Goal: Information Seeking & Learning: Learn about a topic

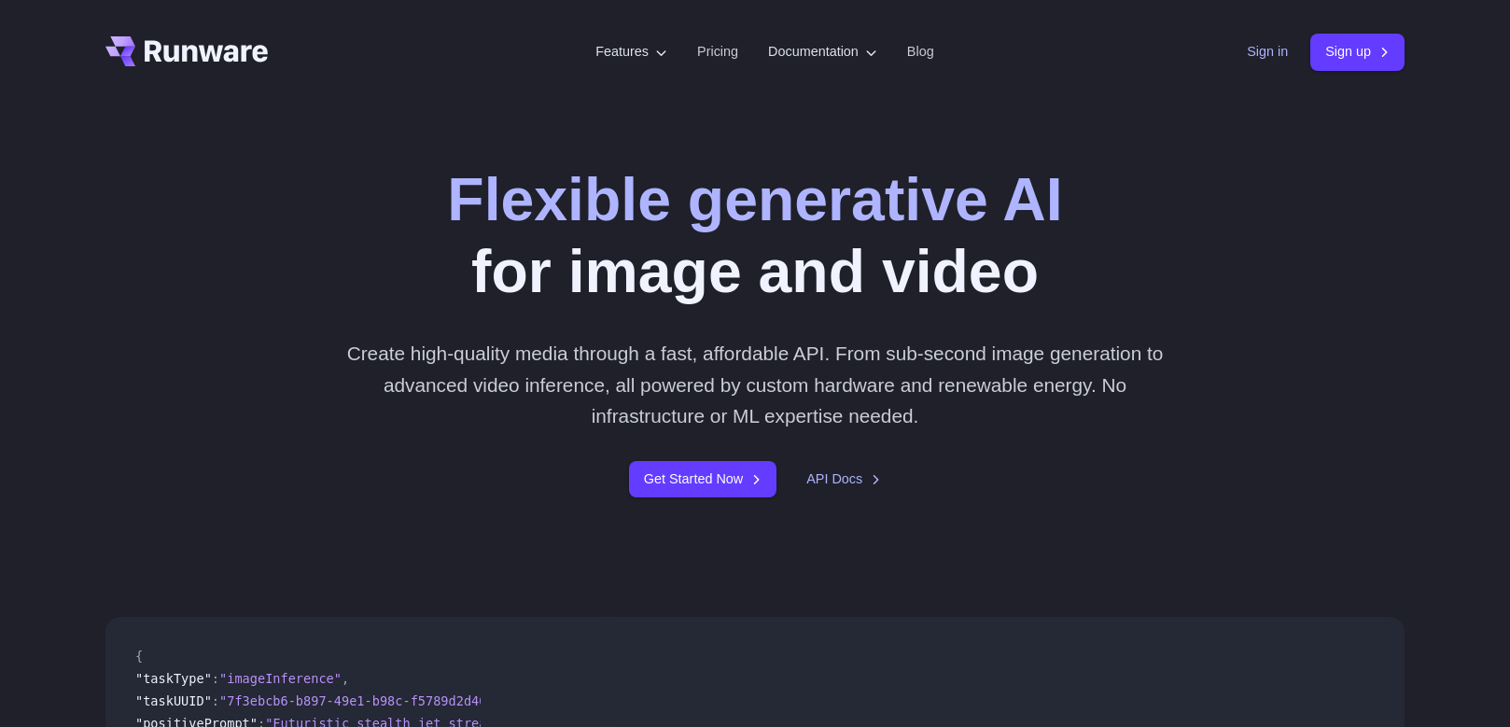
click at [1258, 49] on link "Sign in" at bounding box center [1267, 51] width 41 height 21
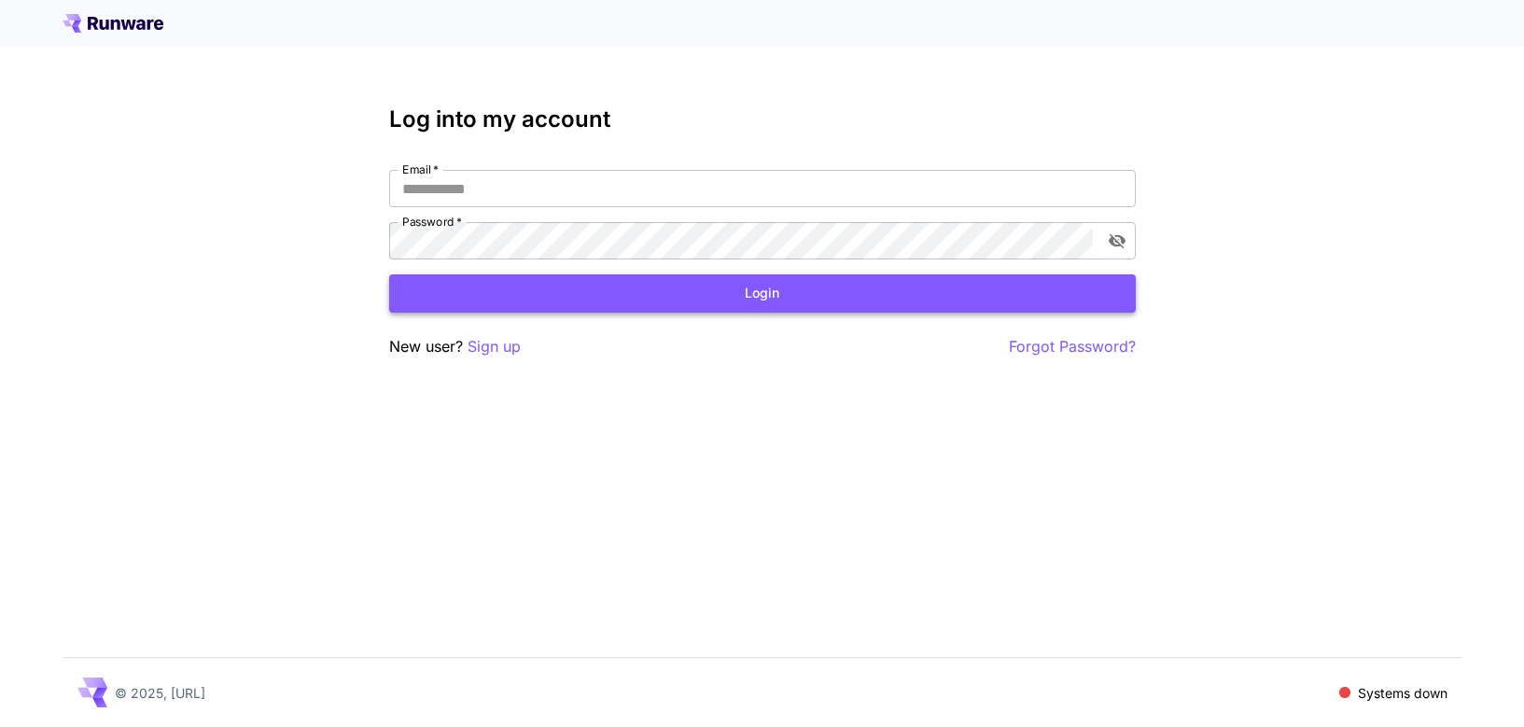
type input "**********"
click at [652, 305] on button "Login" at bounding box center [762, 293] width 747 height 38
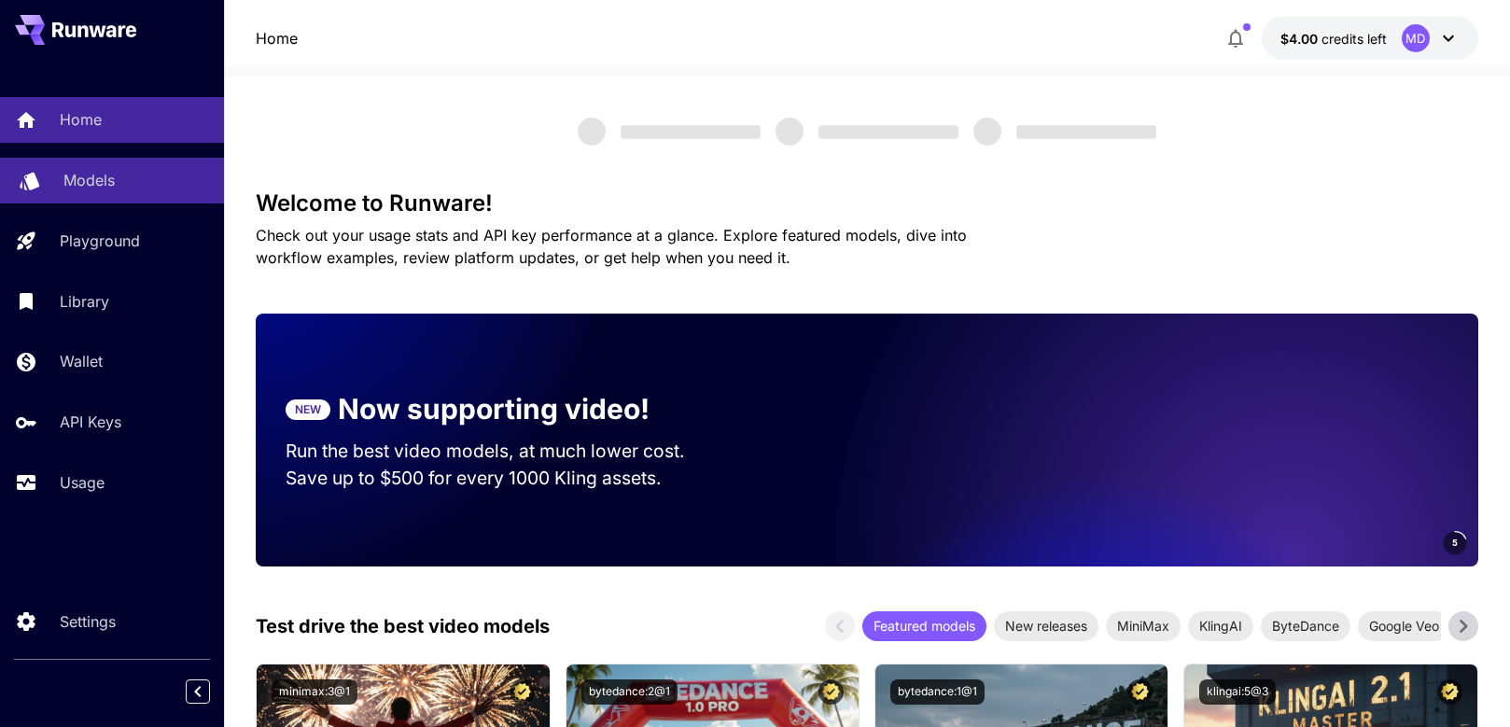
click at [136, 187] on div "Models" at bounding box center [136, 180] width 146 height 22
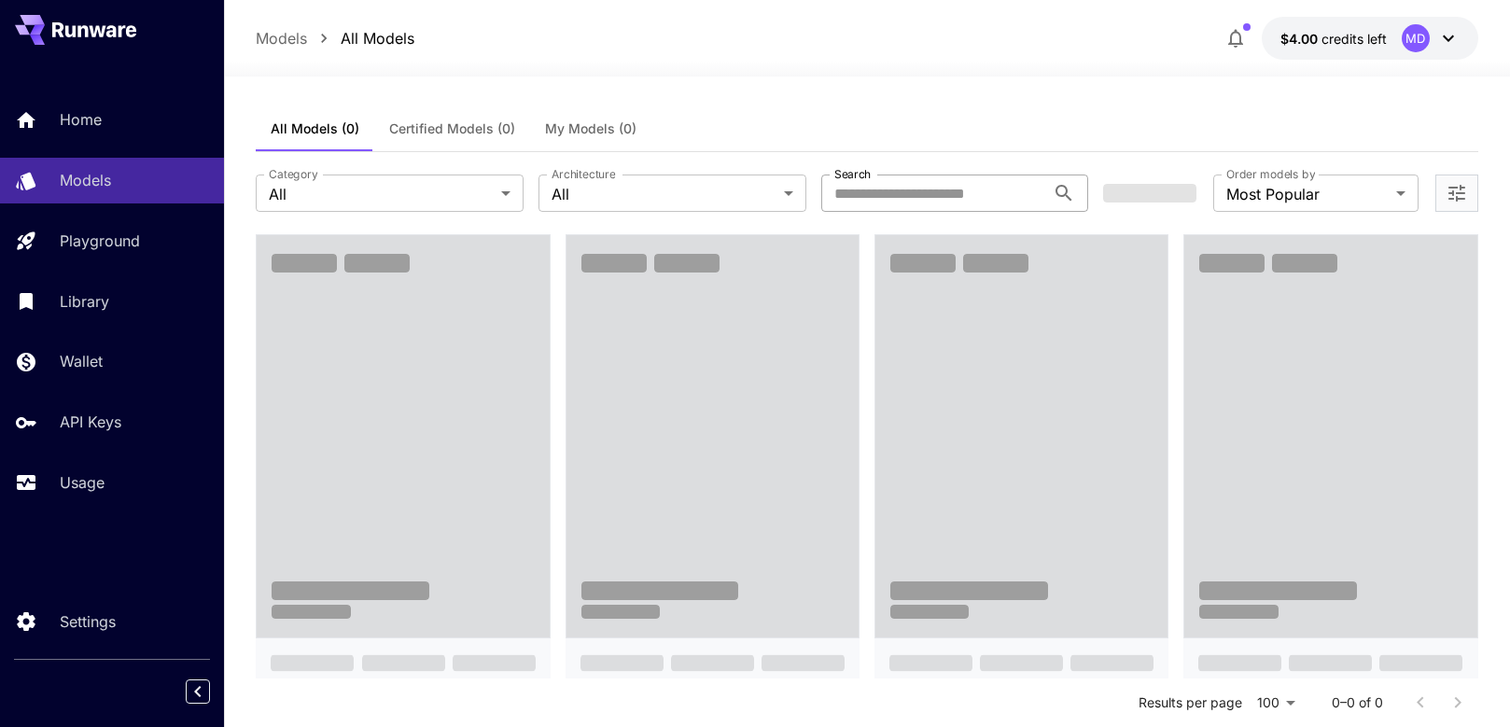
click at [897, 195] on input "Search" at bounding box center [934, 193] width 225 height 37
paste input "**********"
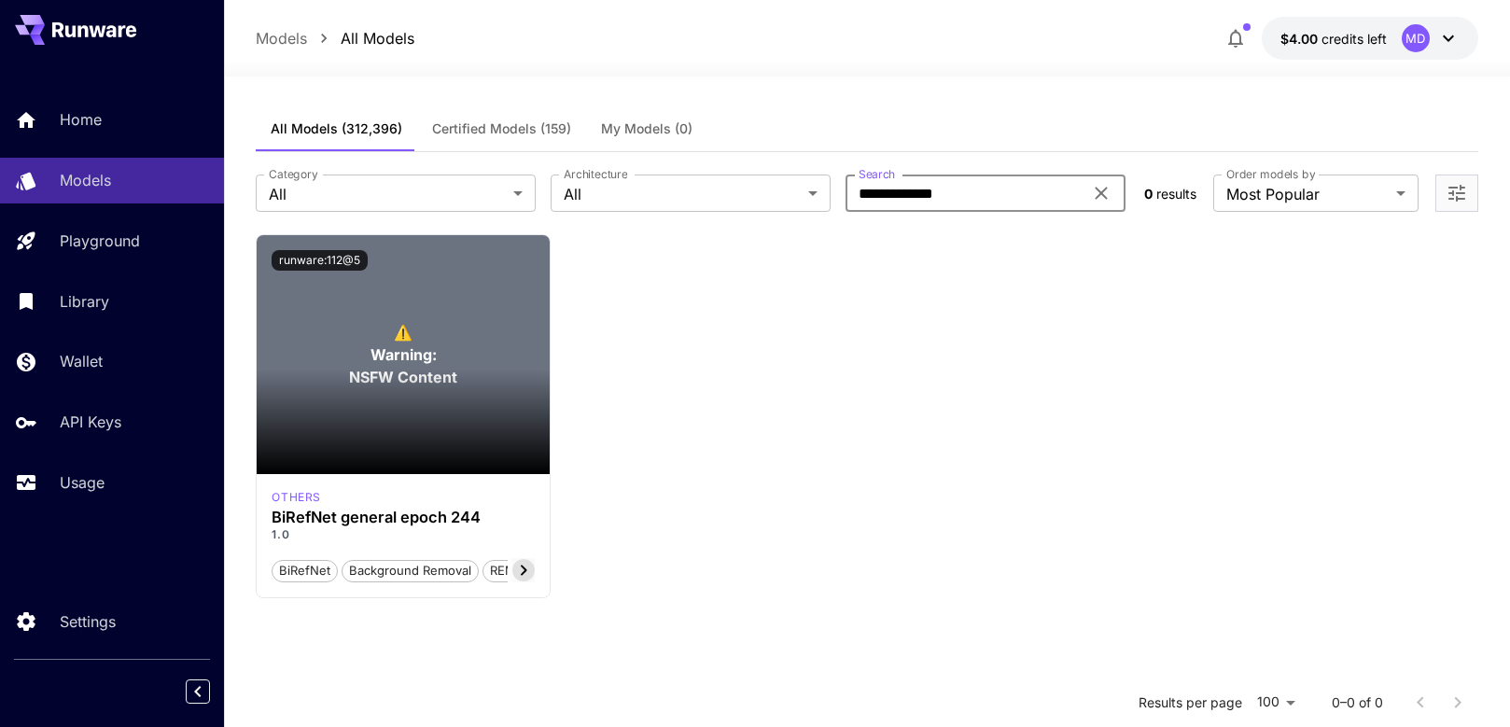
click at [997, 185] on input "**********" at bounding box center [964, 193] width 237 height 37
paste input "*"
type input "**********"
drag, startPoint x: 496, startPoint y: 523, endPoint x: 265, endPoint y: 518, distance: 230.6
click at [265, 518] on div "others BiRefNet portrait epoch 150 1.0 BiRefNet Background Removal REMBG Portra…" at bounding box center [403, 535] width 292 height 123
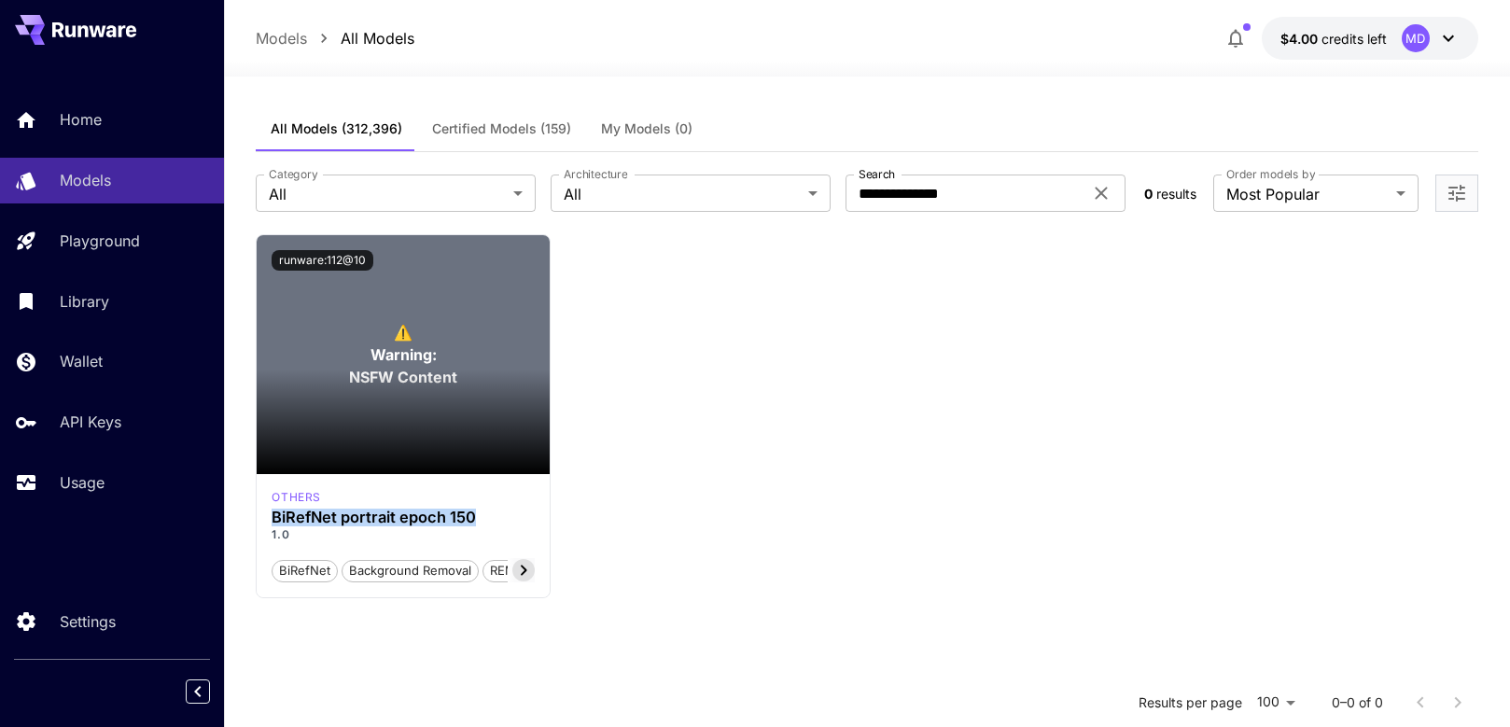
copy h3 "BiRefNet portrait epoch 150"
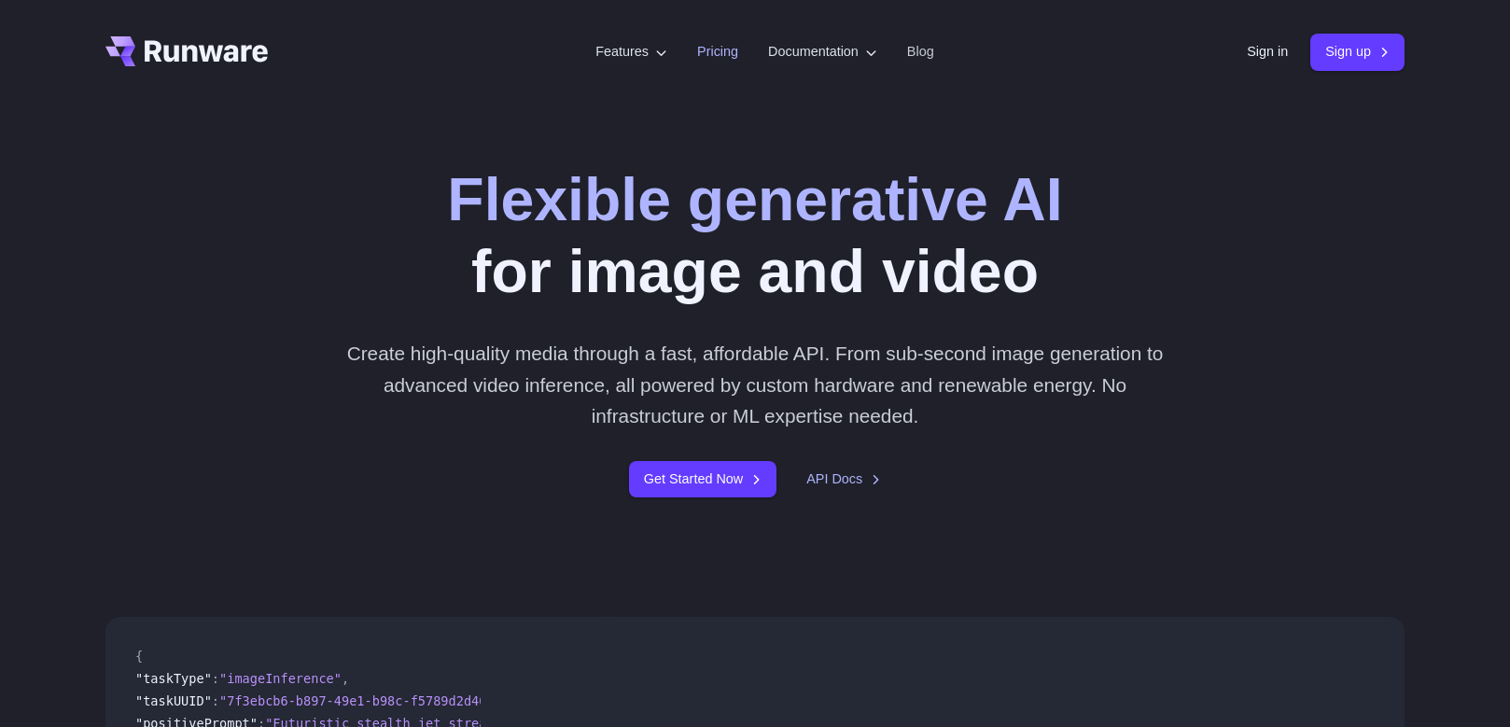
click at [697, 54] on link "Pricing" at bounding box center [717, 51] width 41 height 21
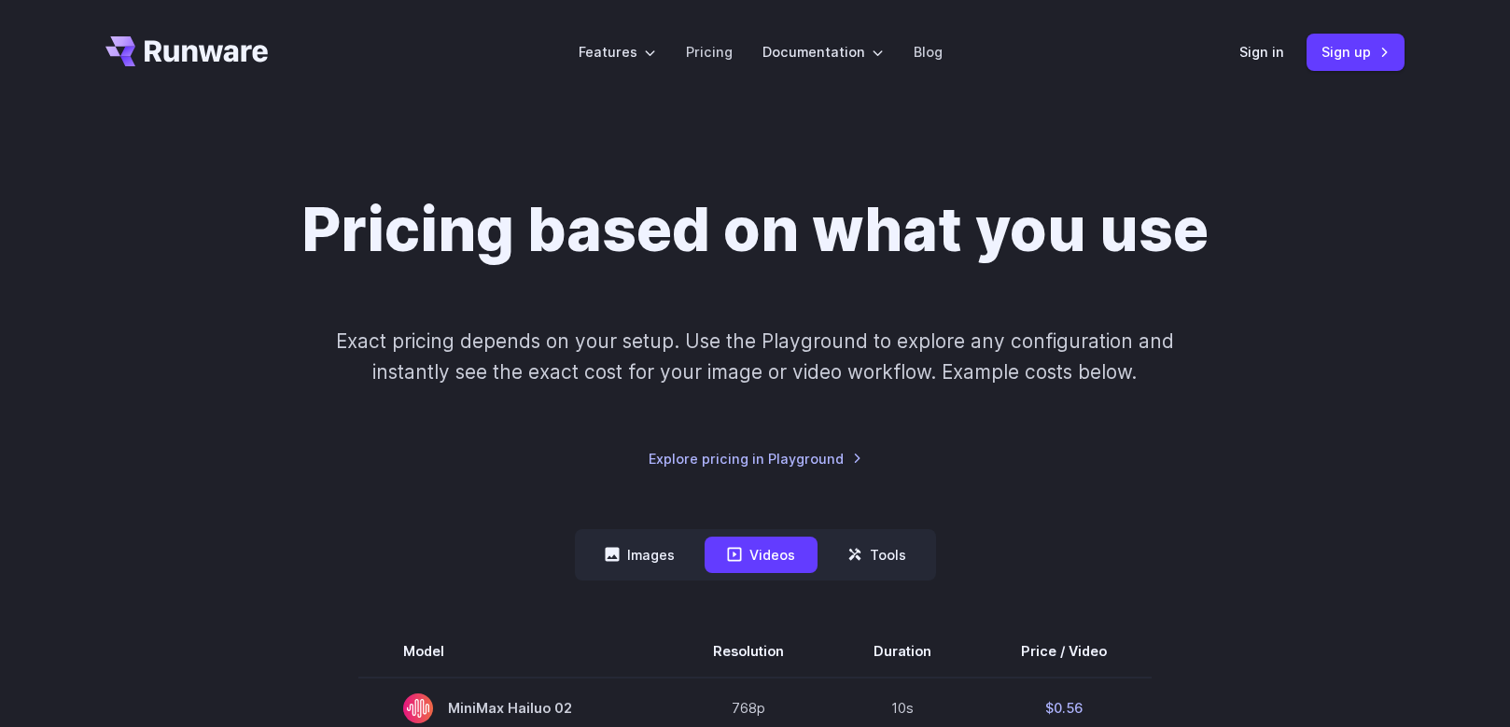
click at [773, 564] on button "Videos" at bounding box center [761, 555] width 113 height 36
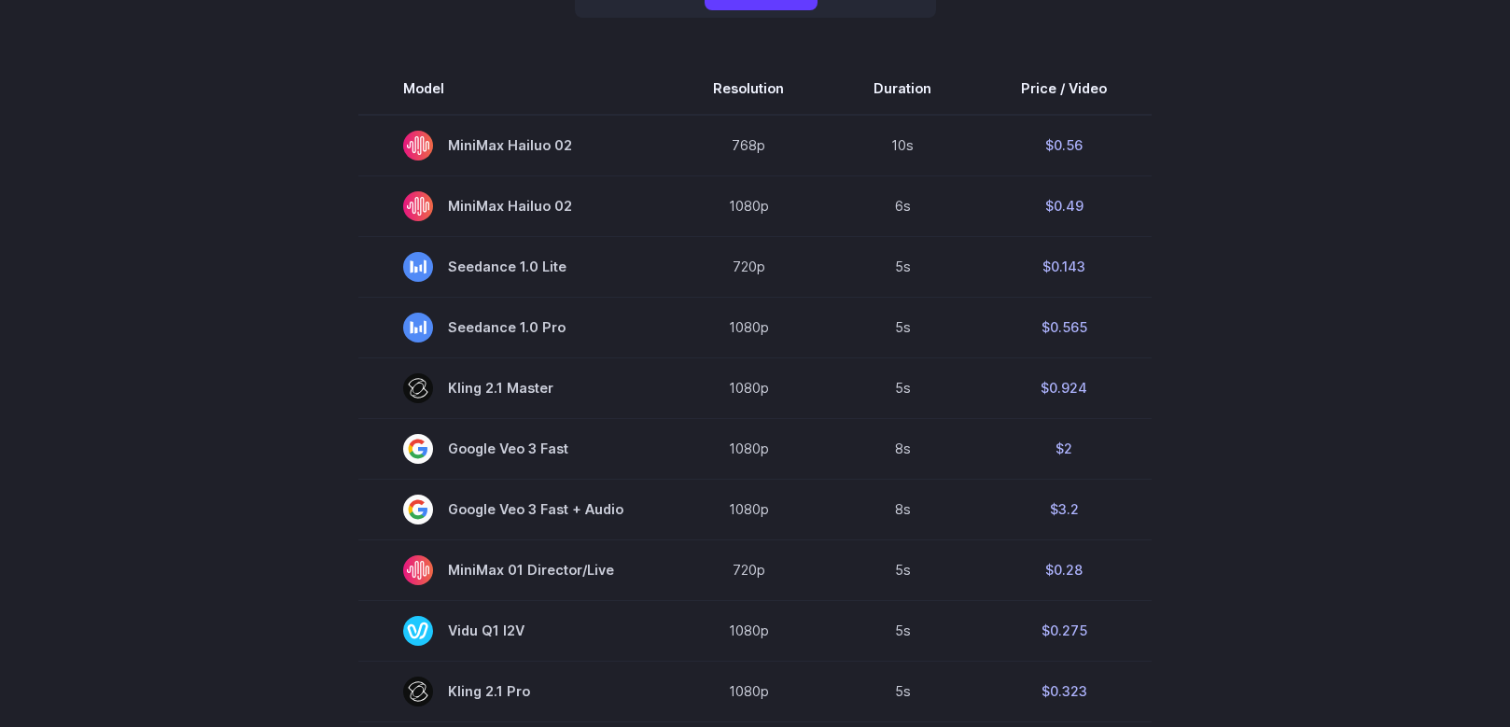
scroll to position [357, 0]
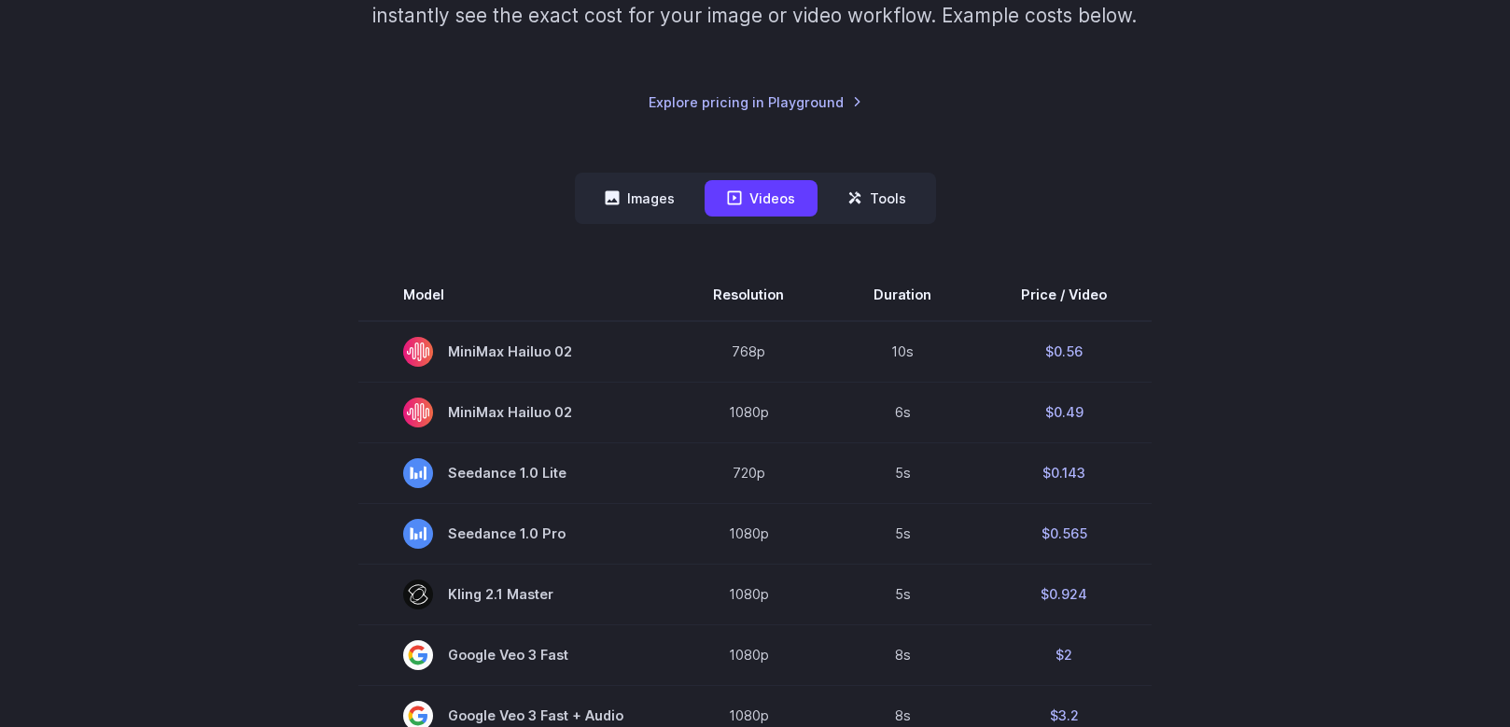
drag, startPoint x: 399, startPoint y: 81, endPoint x: 867, endPoint y: 155, distance: 474.4
click at [868, 155] on div "Pricing based on what you use Exact pricing depends on your setup. Use the Play…" at bounding box center [754, 728] width 1299 height 1780
drag, startPoint x: 490, startPoint y: 246, endPoint x: 475, endPoint y: 251, distance: 15.6
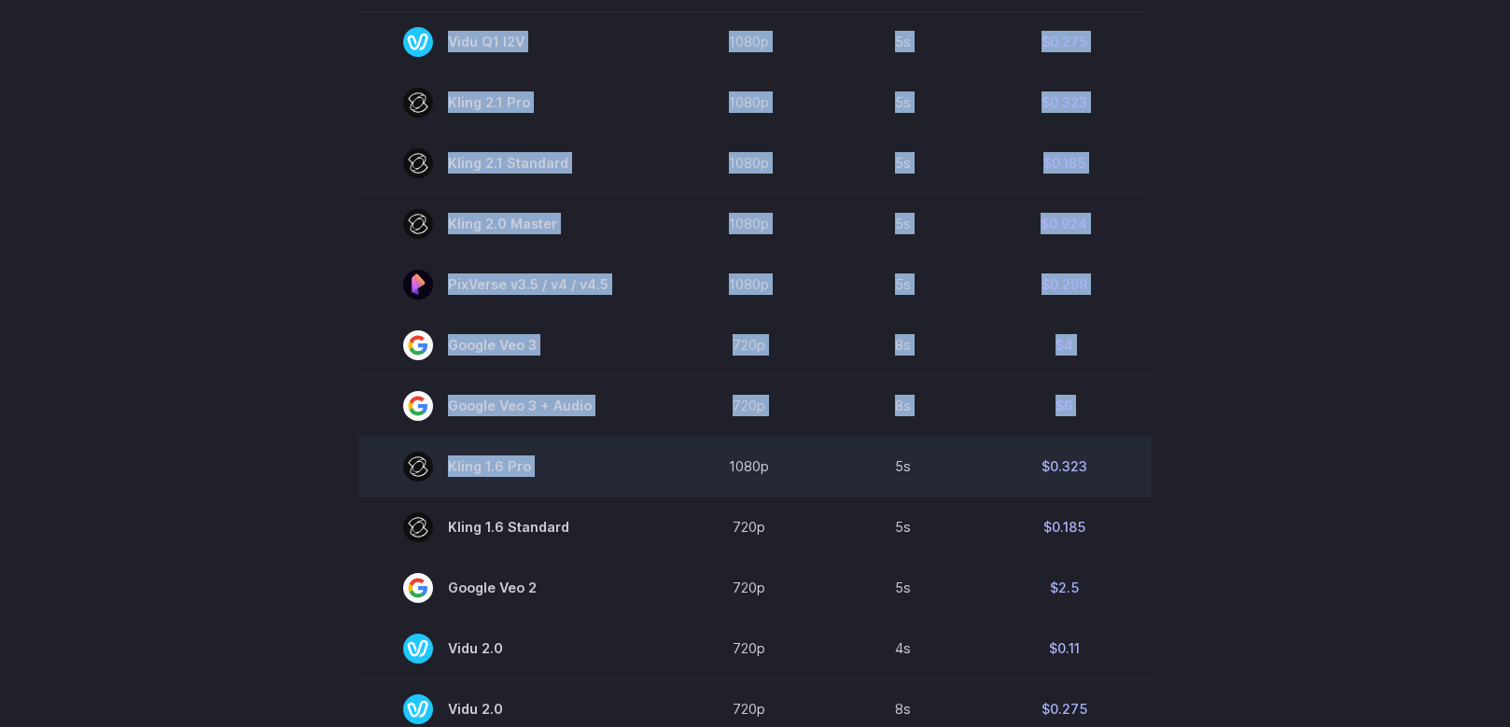
scroll to position [1545, 0]
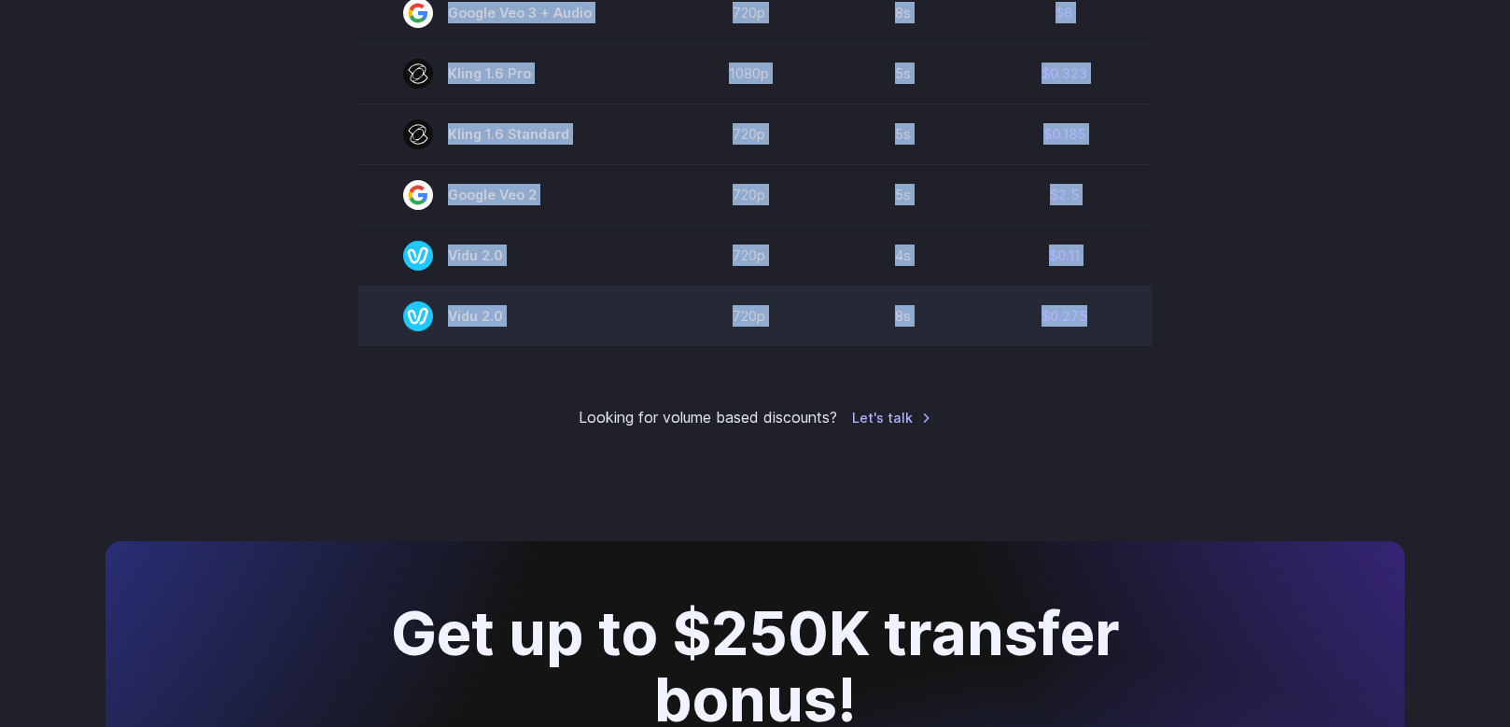
drag, startPoint x: 430, startPoint y: 295, endPoint x: 1135, endPoint y: 337, distance: 706.1
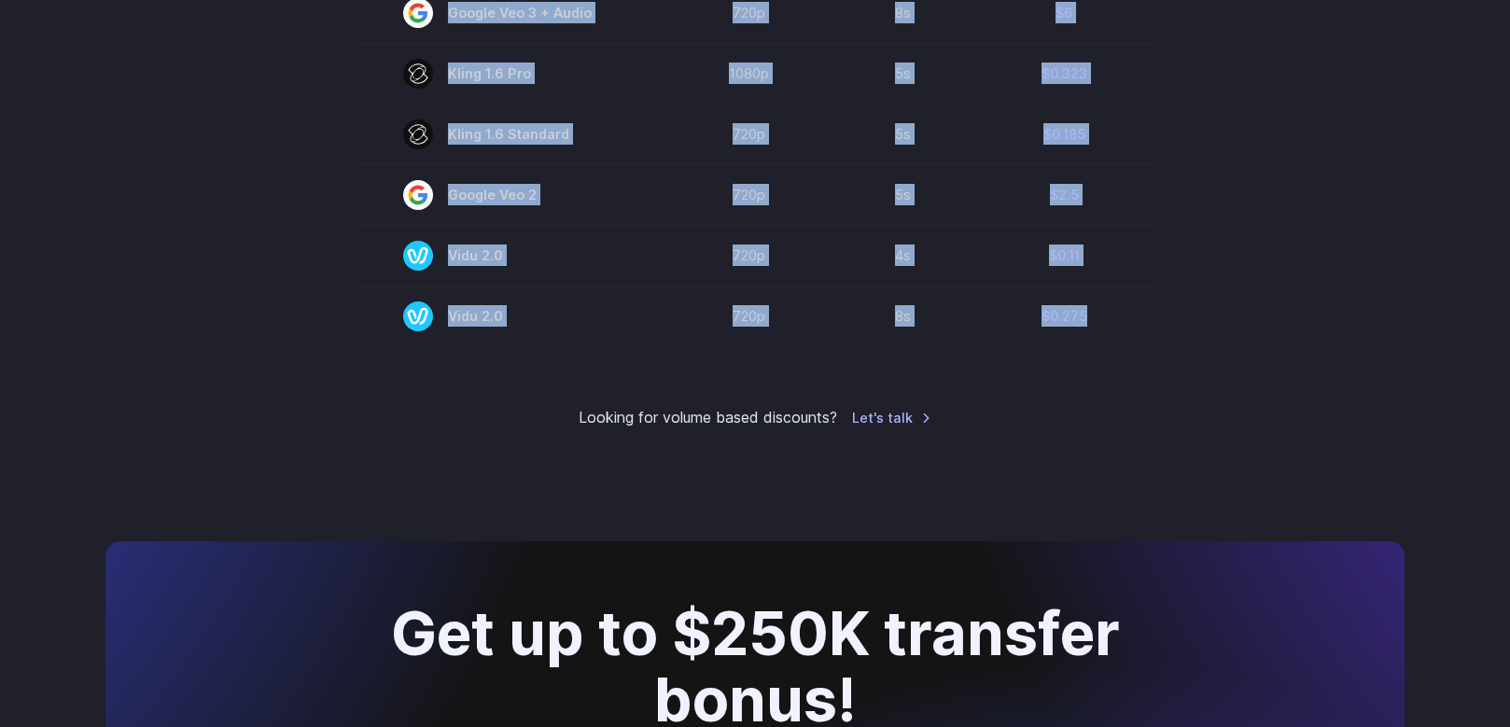
copy tbody "Model Resolution Duration Price / Video MiniMax Hailuo 02 768p 10s $0.56 MiniMa…"
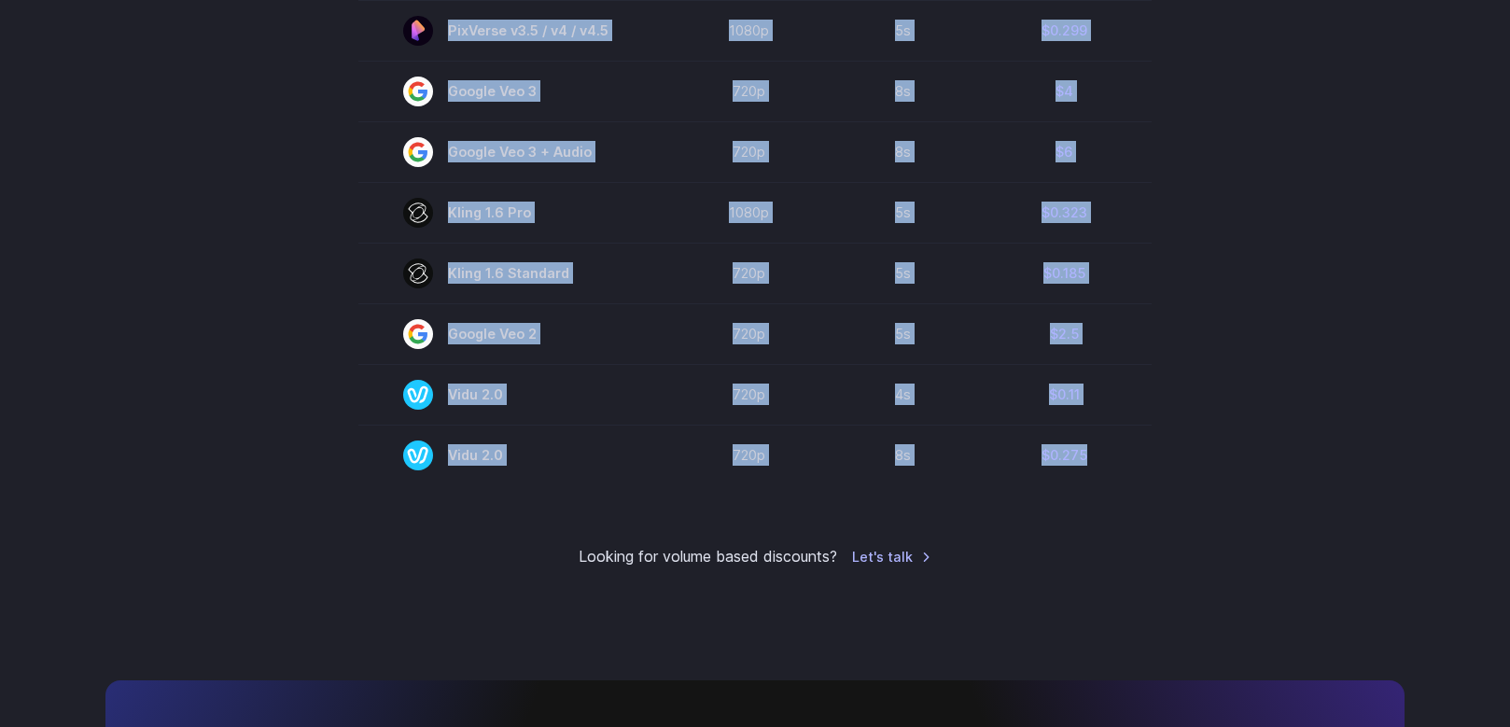
scroll to position [1405, 0]
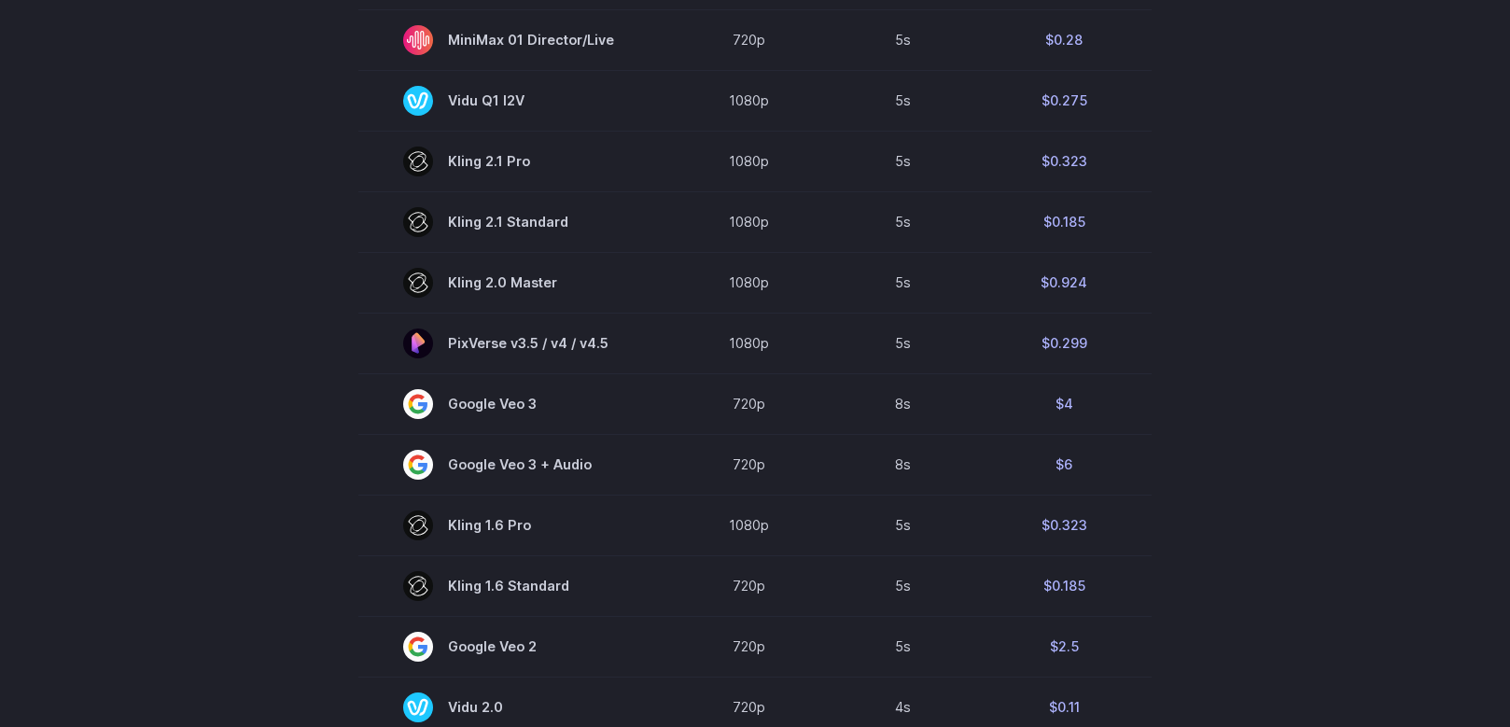
scroll to position [1077, 0]
